Goal: Task Accomplishment & Management: Use online tool/utility

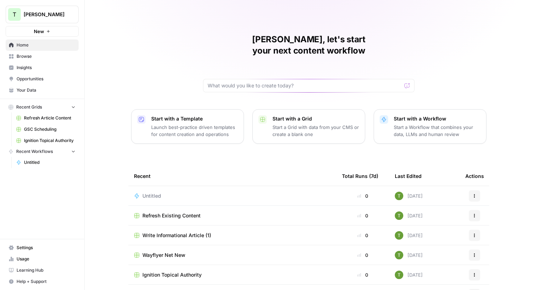
scroll to position [34, 0]
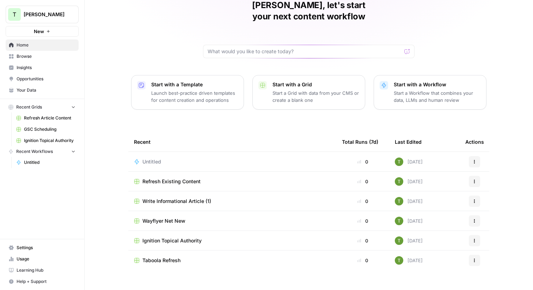
click at [27, 60] on link "Browse" at bounding box center [42, 56] width 73 height 11
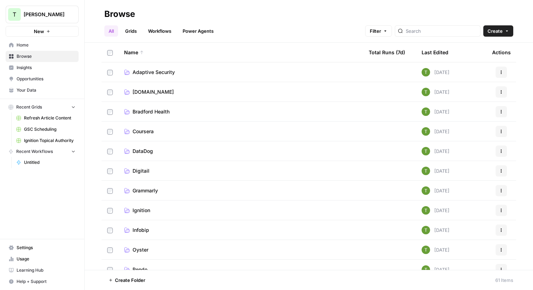
click at [18, 57] on span "Browse" at bounding box center [46, 56] width 59 height 6
click at [146, 91] on link "Bit.ly" at bounding box center [240, 92] width 233 height 7
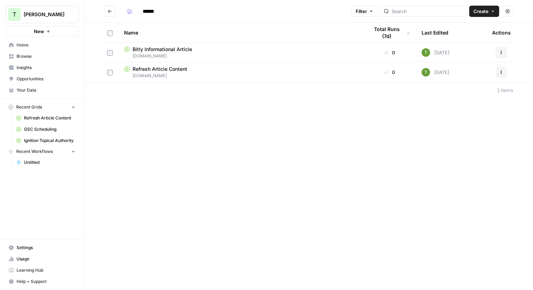
click at [111, 8] on button "Go back" at bounding box center [109, 11] width 11 height 11
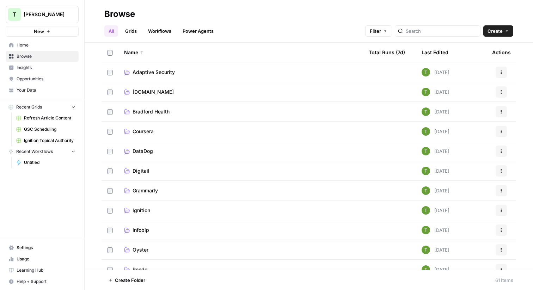
click at [144, 132] on span "Coursera" at bounding box center [143, 131] width 21 height 7
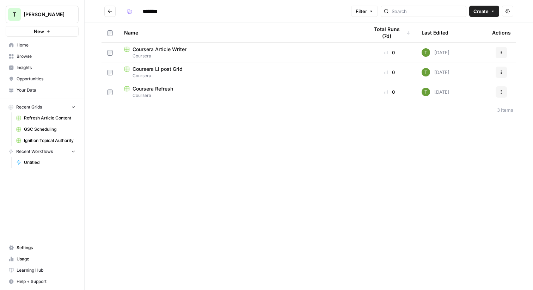
click at [166, 71] on span "Coursera LI post Grid" at bounding box center [158, 69] width 50 height 7
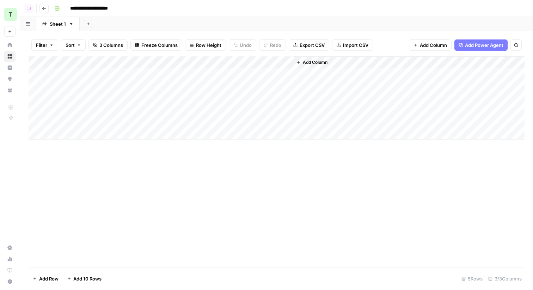
click at [45, 6] on icon "button" at bounding box center [44, 8] width 4 height 4
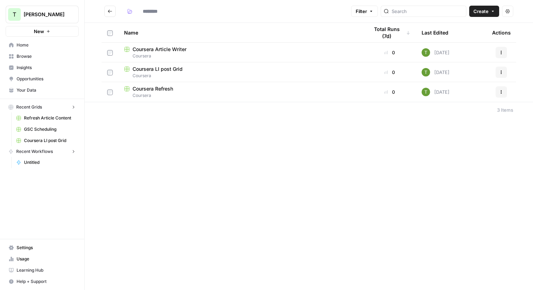
type input "********"
click at [108, 11] on icon "Go back" at bounding box center [110, 11] width 4 height 3
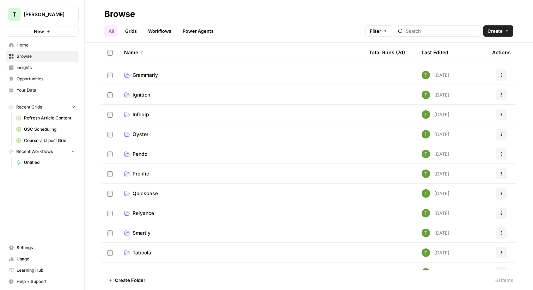
scroll to position [116, 0]
click at [142, 191] on span "Quickbase" at bounding box center [145, 192] width 25 height 7
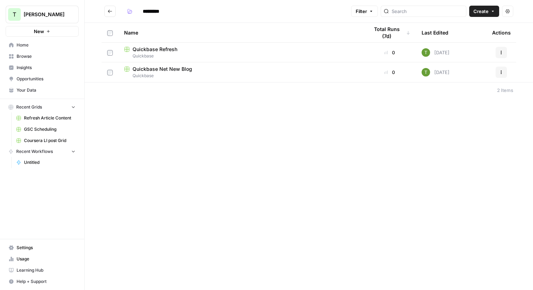
click at [111, 10] on icon "Go back" at bounding box center [110, 11] width 5 height 5
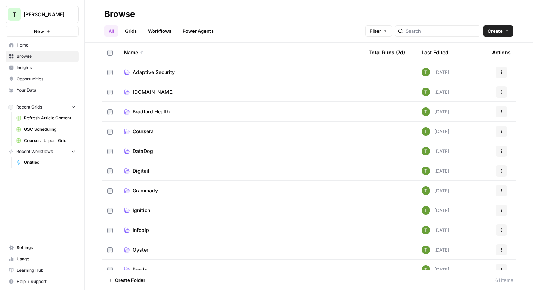
scroll to position [111, 0]
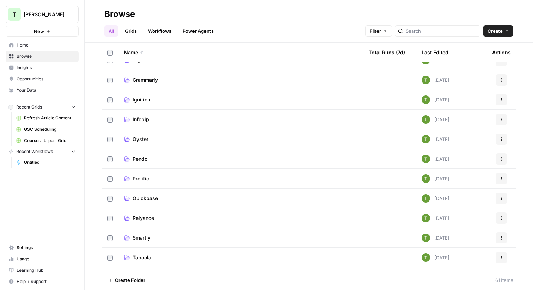
click at [158, 238] on link "Smartly" at bounding box center [240, 238] width 233 height 7
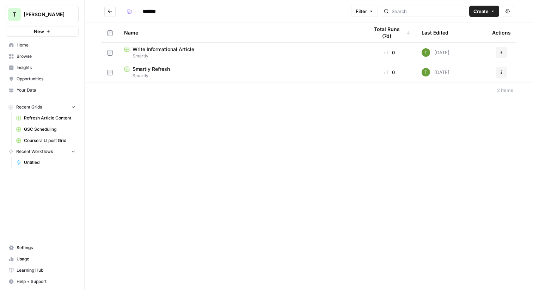
click at [111, 12] on icon "Go back" at bounding box center [110, 11] width 5 height 5
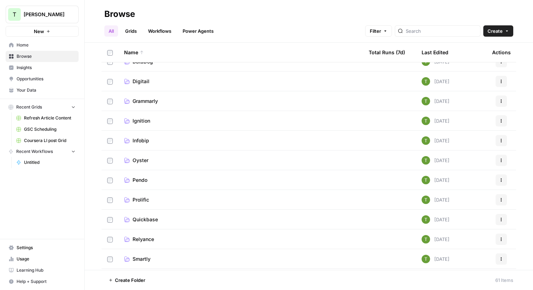
scroll to position [99, 0]
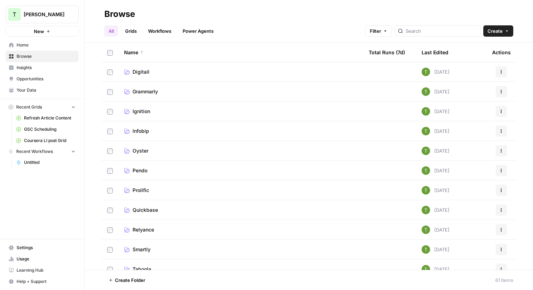
click at [139, 114] on span "Ignition" at bounding box center [142, 111] width 18 height 7
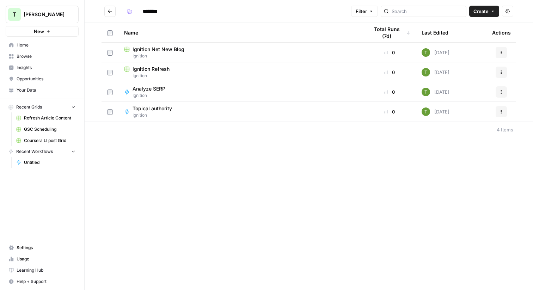
click at [108, 11] on icon "Go back" at bounding box center [110, 11] width 5 height 5
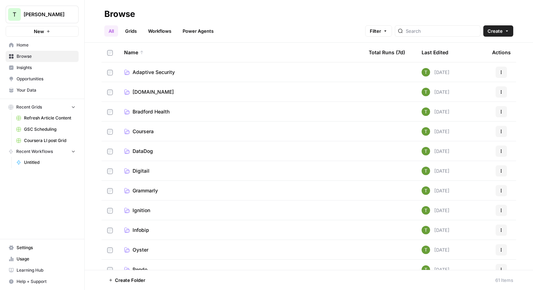
click at [144, 156] on td "DataDog" at bounding box center [241, 150] width 245 height 19
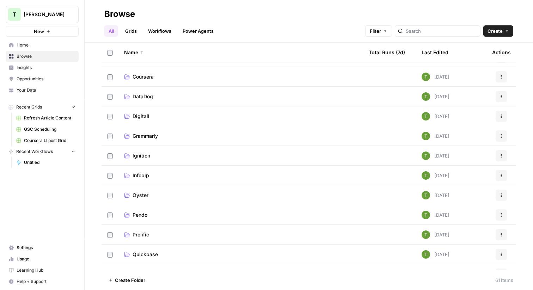
scroll to position [57, 0]
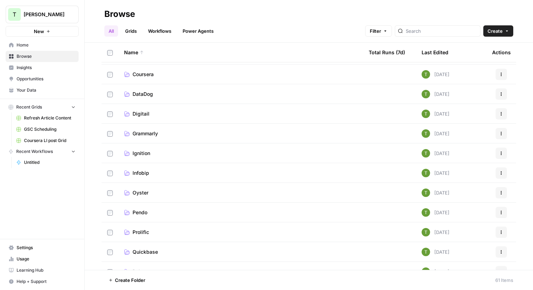
click at [141, 212] on span "Pendo" at bounding box center [140, 212] width 15 height 7
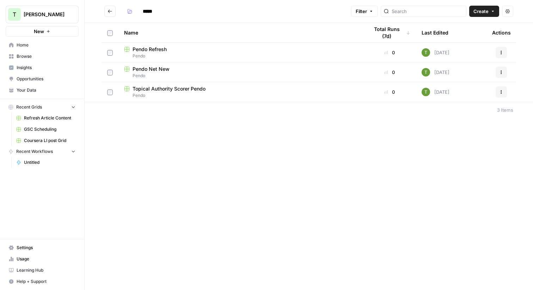
click at [109, 12] on icon "Go back" at bounding box center [110, 11] width 5 height 5
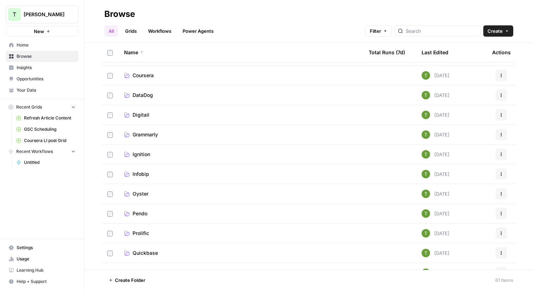
scroll to position [69, 0]
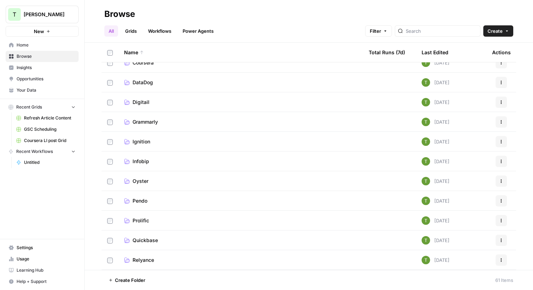
click at [145, 181] on span "Oyster" at bounding box center [141, 181] width 16 height 7
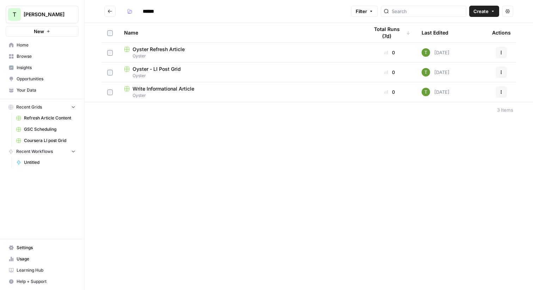
click at [163, 69] on span "Oyster - LI Post Grid" at bounding box center [157, 69] width 48 height 7
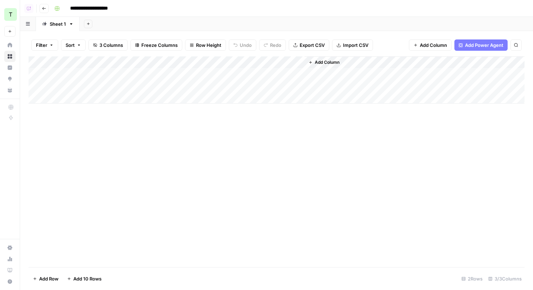
click at [41, 7] on button "Go back" at bounding box center [44, 8] width 9 height 9
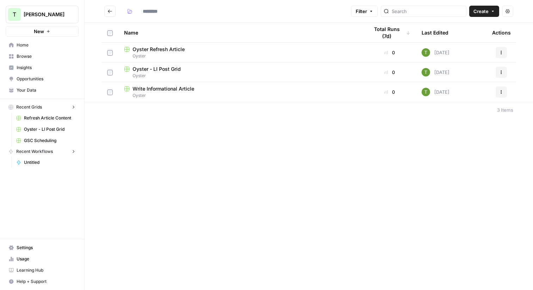
type input "******"
click at [30, 55] on span "Browse" at bounding box center [46, 56] width 59 height 6
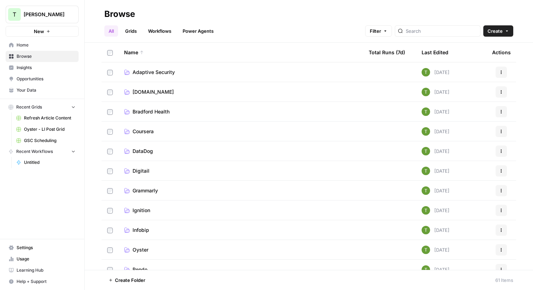
click at [152, 130] on span "Coursera" at bounding box center [143, 131] width 21 height 7
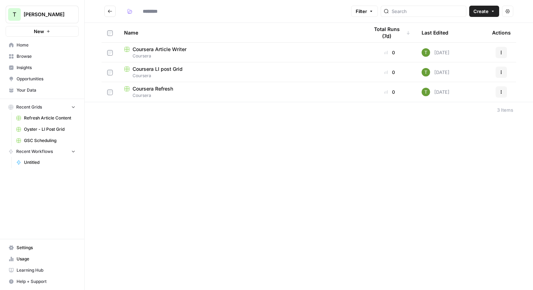
type input "********"
click at [155, 69] on span "Coursera LI post Grid" at bounding box center [158, 69] width 50 height 7
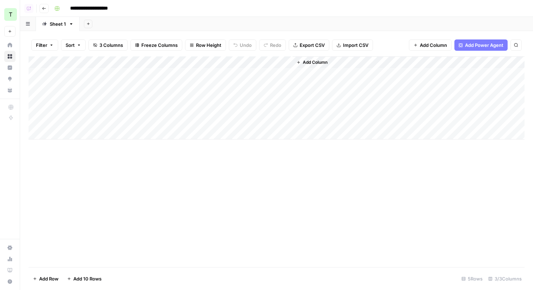
click at [10, 16] on div "T" at bounding box center [10, 14] width 13 height 13
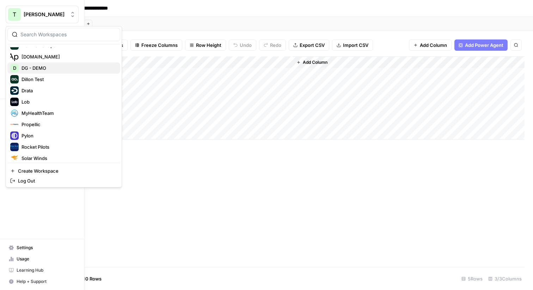
scroll to position [139, 0]
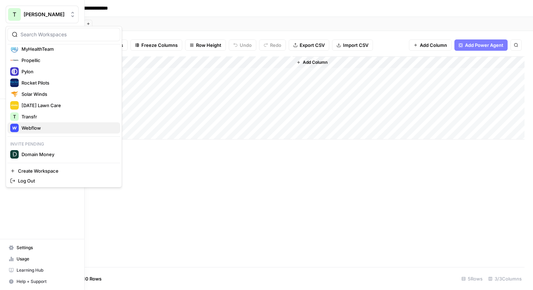
click at [32, 128] on span "Webflow" at bounding box center [68, 127] width 93 height 7
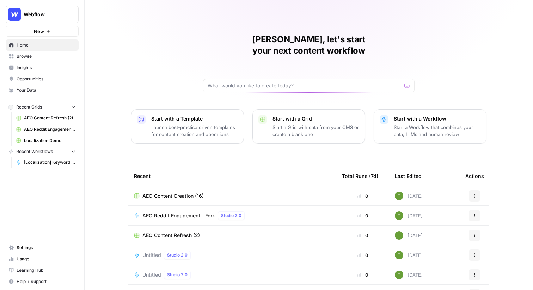
click at [23, 70] on span "Insights" at bounding box center [46, 68] width 59 height 6
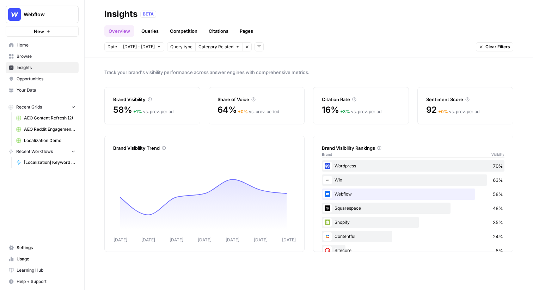
click at [183, 49] on span "Query type" at bounding box center [181, 47] width 22 height 6
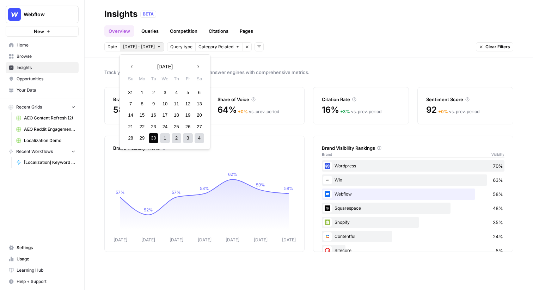
click at [140, 49] on span "Sep 30 - Oct 6" at bounding box center [139, 47] width 32 height 6
click at [110, 45] on span "Date" at bounding box center [113, 47] width 10 height 6
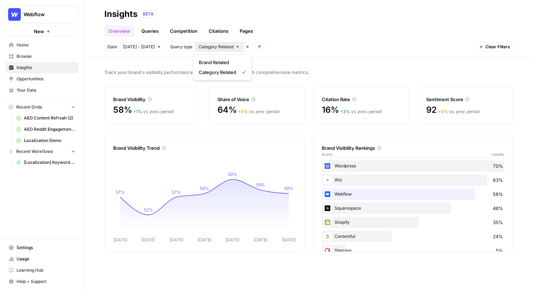
click at [206, 45] on span "Category Related" at bounding box center [216, 47] width 35 height 6
click at [181, 47] on span "Query type" at bounding box center [181, 47] width 22 height 6
click at [261, 46] on div "Date Sep 30 - Oct 6 Query type Category Related Remove filter Add filters Clear…" at bounding box center [308, 46] width 409 height 9
click at [257, 46] on icon "button" at bounding box center [259, 47] width 4 height 4
click at [249, 11] on div "BETA" at bounding box center [326, 14] width 373 height 7
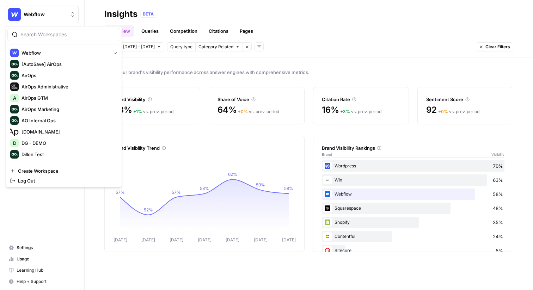
click at [53, 13] on span "Webflow" at bounding box center [45, 14] width 43 height 7
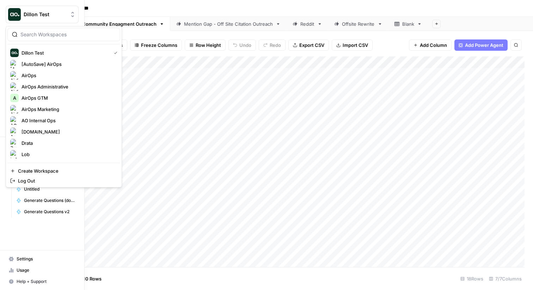
click at [10, 14] on img "Workspace: Dillon Test" at bounding box center [14, 14] width 13 height 13
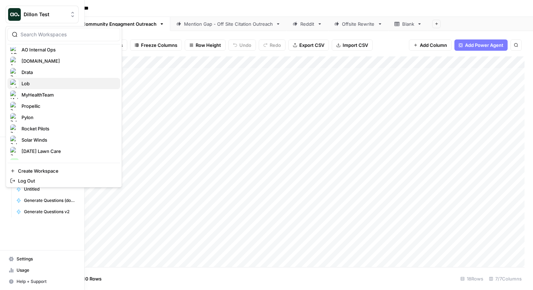
scroll to position [128, 0]
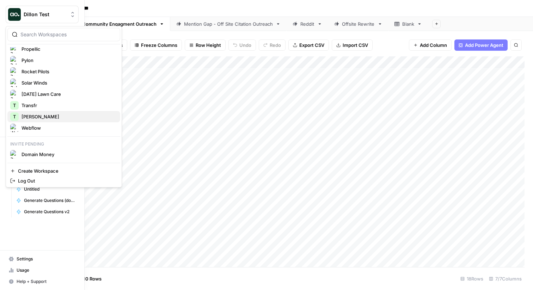
click at [42, 116] on span "[PERSON_NAME]" at bounding box center [68, 116] width 93 height 7
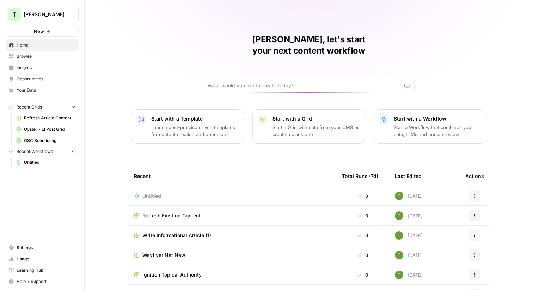
scroll to position [34, 0]
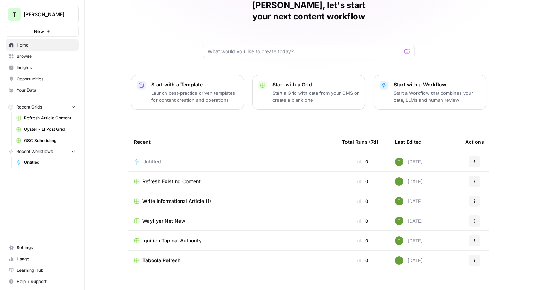
click at [28, 56] on span "Browse" at bounding box center [46, 56] width 59 height 6
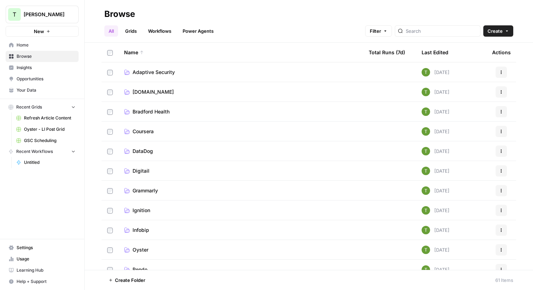
click at [138, 130] on span "Coursera" at bounding box center [143, 131] width 21 height 7
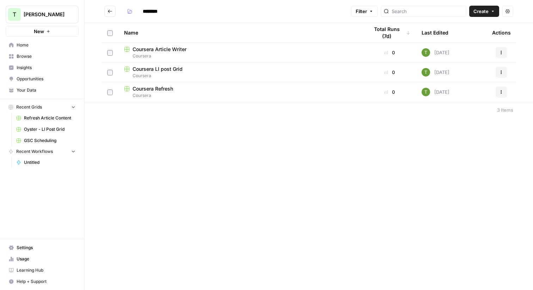
click at [146, 68] on span "Coursera LI post Grid" at bounding box center [158, 69] width 50 height 7
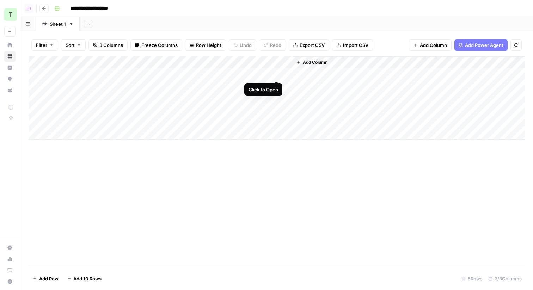
click at [277, 75] on div "Add Column" at bounding box center [277, 97] width 496 height 83
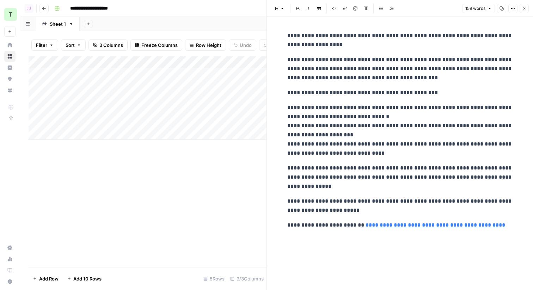
click at [527, 6] on button "Close" at bounding box center [524, 8] width 9 height 9
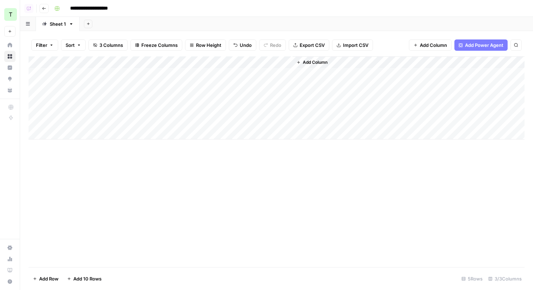
click at [214, 63] on div "Add Column" at bounding box center [277, 97] width 496 height 83
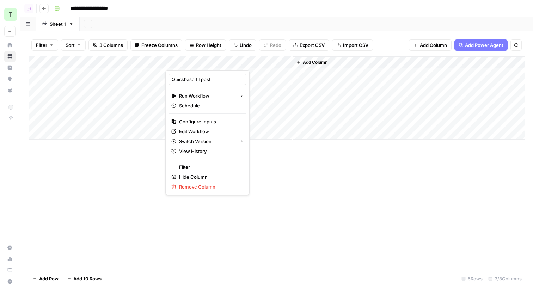
click at [66, 231] on div "Add Column" at bounding box center [277, 161] width 496 height 211
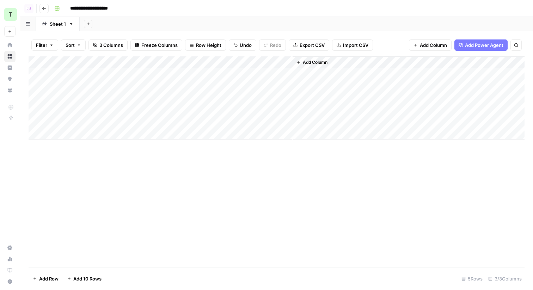
click at [215, 63] on div "Add Column" at bounding box center [277, 97] width 496 height 83
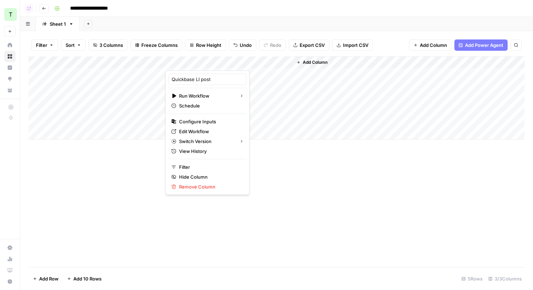
click at [119, 219] on div "Add Column" at bounding box center [277, 161] width 496 height 211
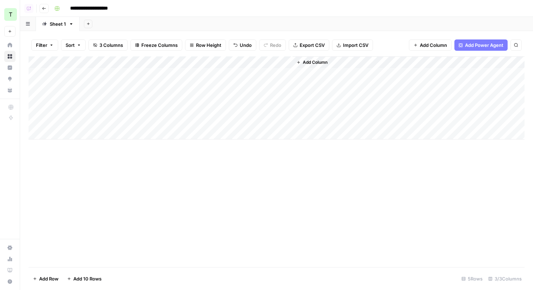
click at [216, 24] on div "Add Sheet" at bounding box center [307, 24] width 454 height 14
